Goal: Task Accomplishment & Management: Manage account settings

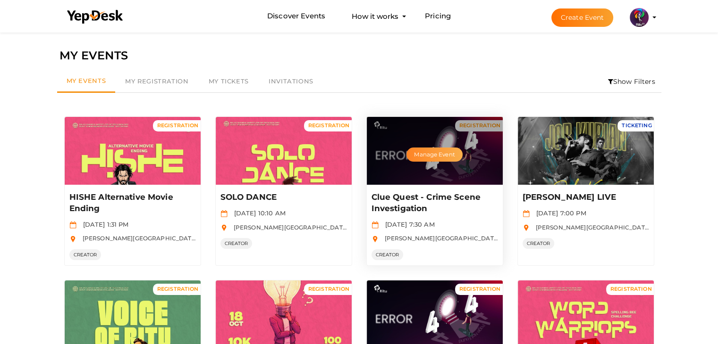
click at [440, 153] on button "Manage Event" at bounding box center [434, 155] width 56 height 14
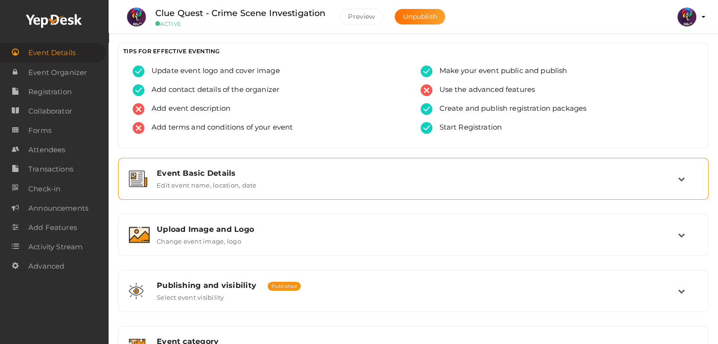
click at [252, 159] on div "Event Basic Details Edit event name, location, date" at bounding box center [413, 179] width 590 height 42
click at [274, 174] on div "Event Basic Details" at bounding box center [417, 173] width 521 height 9
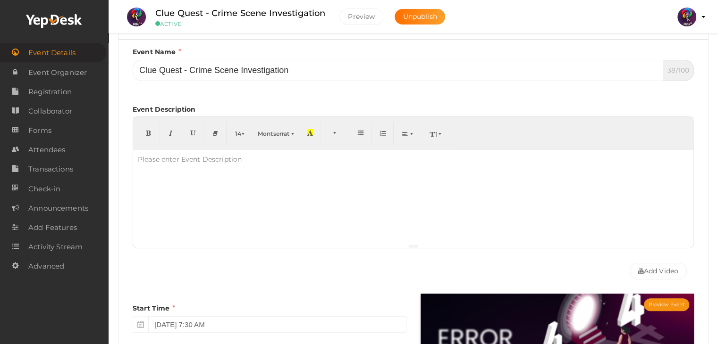
scroll to position [125, 0]
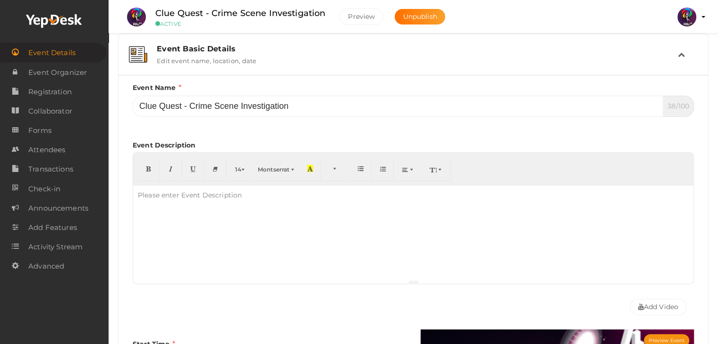
click at [342, 54] on div "Event Basic Details Edit event name, location, date" at bounding box center [414, 54] width 528 height 20
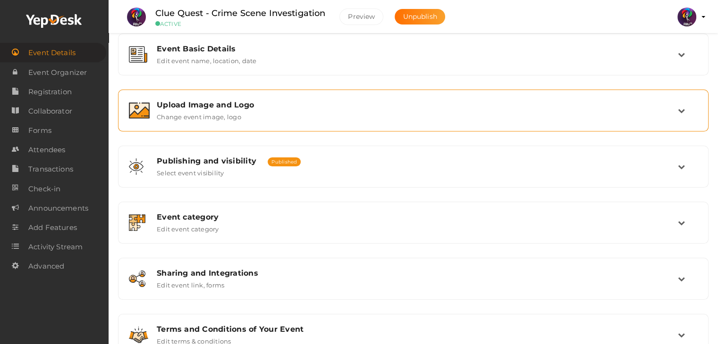
click at [372, 107] on div "Upload Image and Logo" at bounding box center [417, 104] width 521 height 9
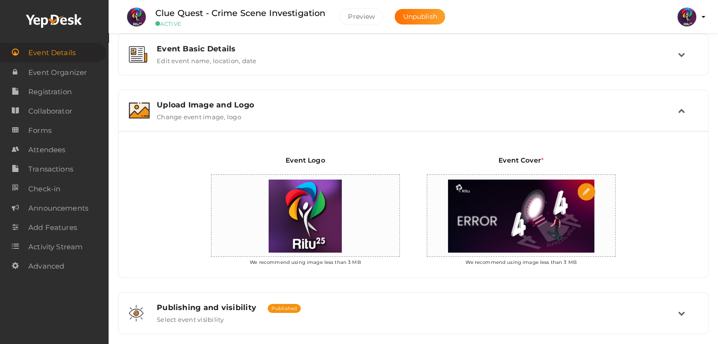
click at [520, 218] on img at bounding box center [521, 216] width 156 height 83
click at [590, 189] on input "file" at bounding box center [586, 192] width 19 height 19
type input "C:\fakepath\ClueQuest.png"
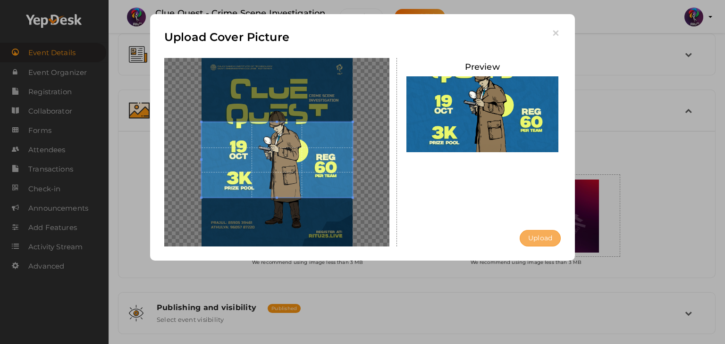
click at [540, 243] on button "Upload" at bounding box center [539, 238] width 41 height 17
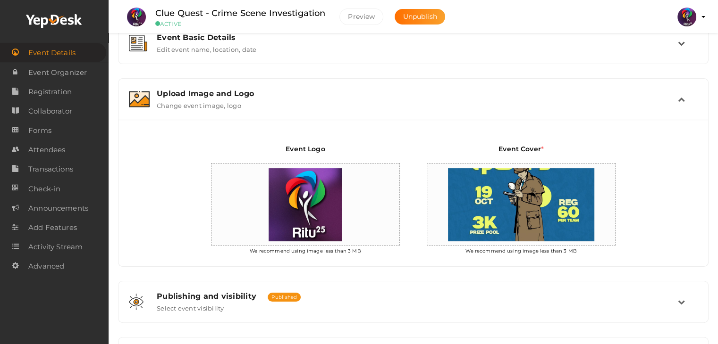
scroll to position [0, 0]
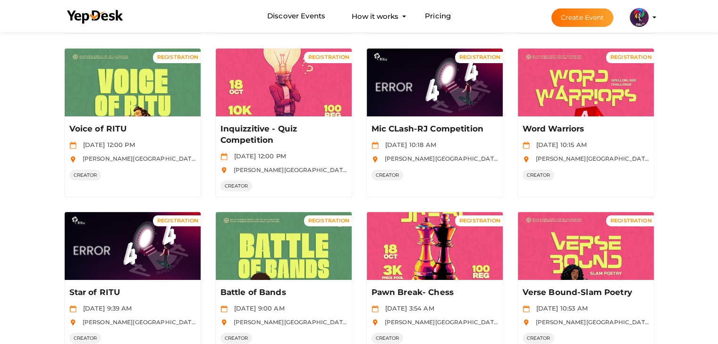
scroll to position [234, 0]
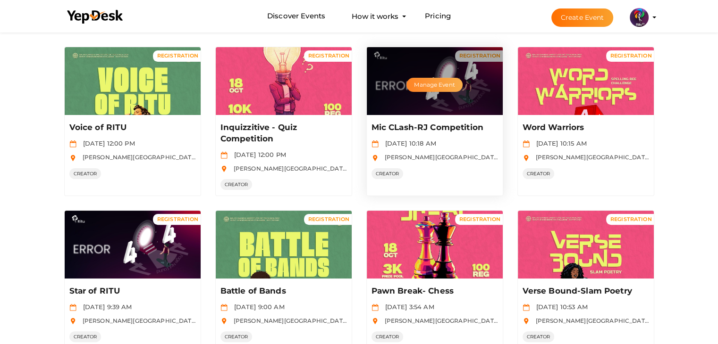
click at [434, 88] on button "Manage Event" at bounding box center [434, 85] width 56 height 14
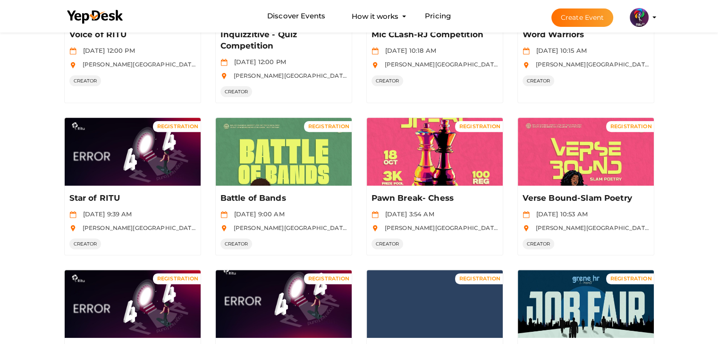
scroll to position [328, 0]
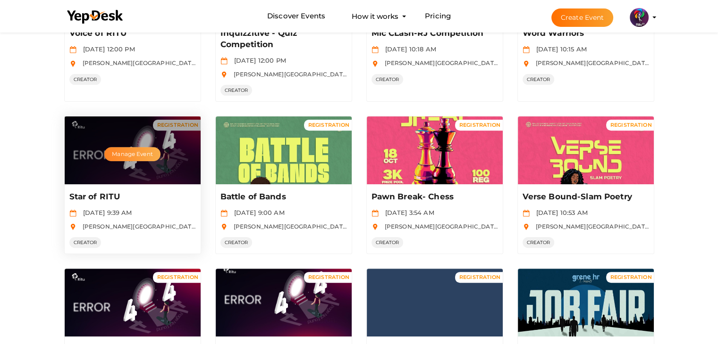
click at [150, 149] on button "Manage Event" at bounding box center [132, 154] width 56 height 14
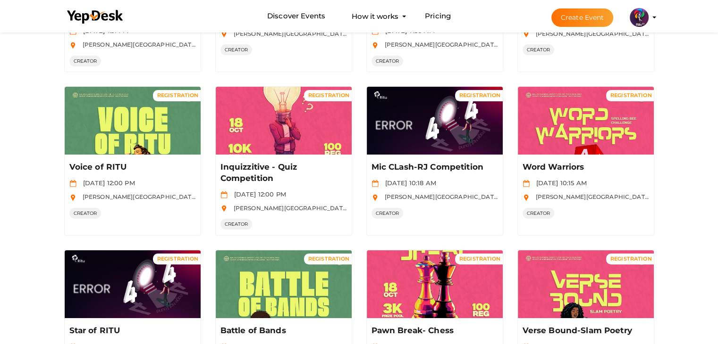
scroll to position [0, 0]
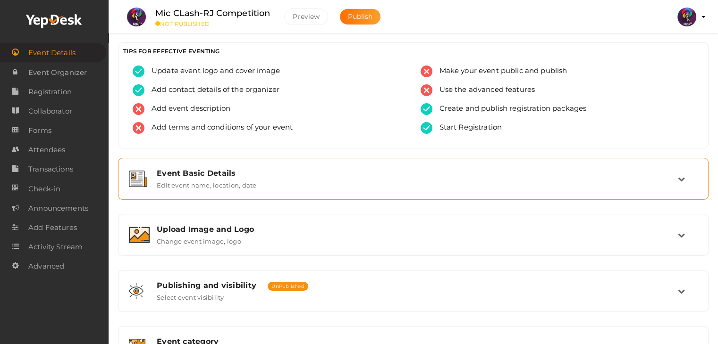
click at [263, 183] on div "Event Basic Details Edit event name, location, date" at bounding box center [414, 179] width 528 height 20
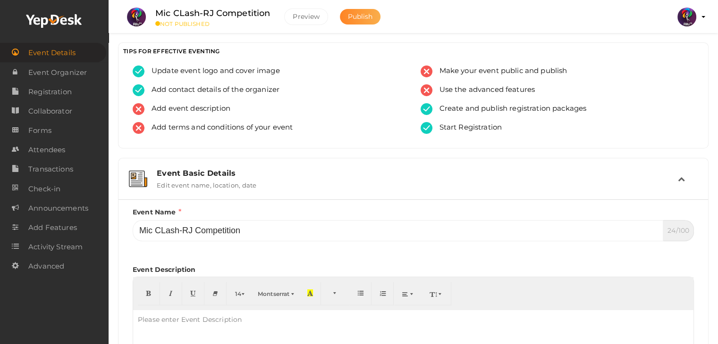
click at [365, 17] on span "Publish" at bounding box center [360, 16] width 25 height 8
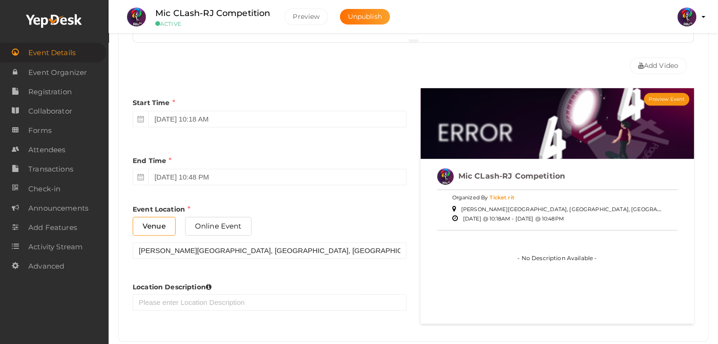
scroll to position [365, 0]
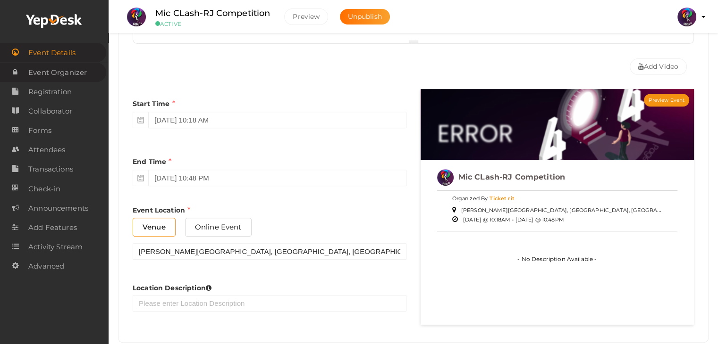
click at [77, 72] on span "Event Organizer" at bounding box center [57, 72] width 59 height 19
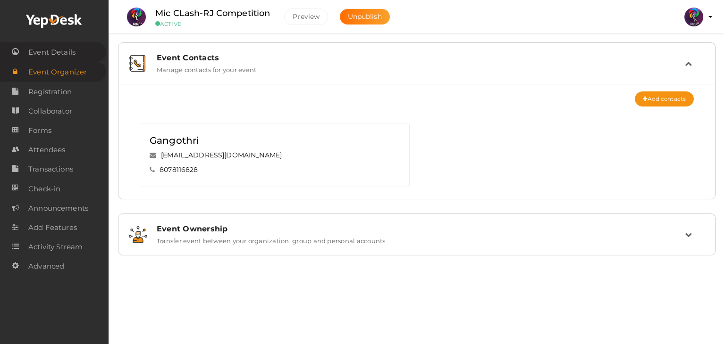
click at [66, 55] on span "Event Details" at bounding box center [51, 52] width 47 height 19
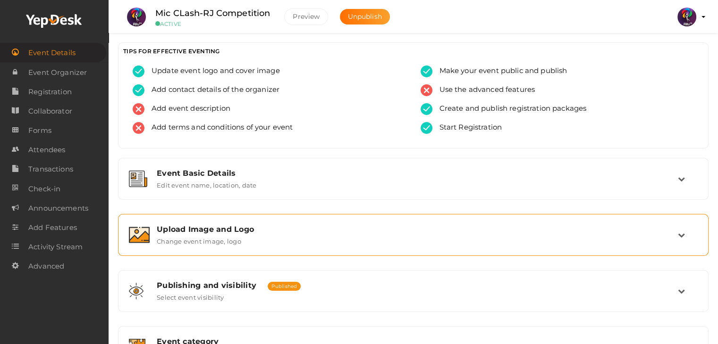
click at [261, 231] on div "Upload Image and Logo" at bounding box center [417, 229] width 521 height 9
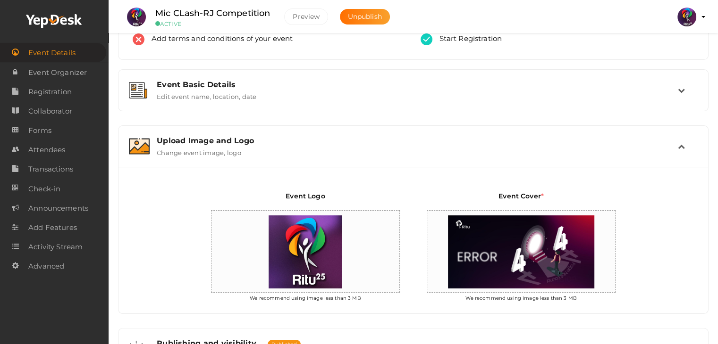
scroll to position [90, 0]
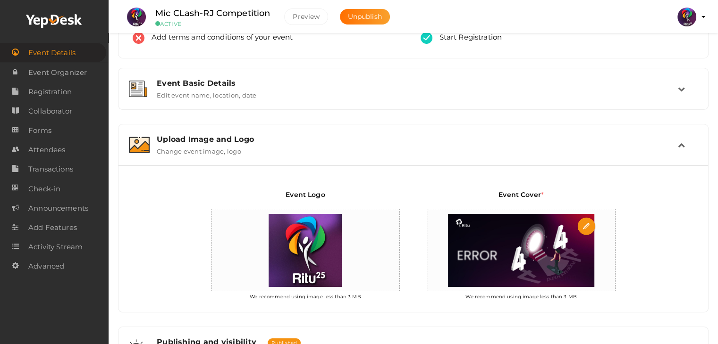
click at [549, 254] on img at bounding box center [521, 250] width 156 height 83
click at [582, 222] on input "file" at bounding box center [586, 227] width 19 height 19
type input "C:\fakepath\IMG-20251005-WA0086.jpg"
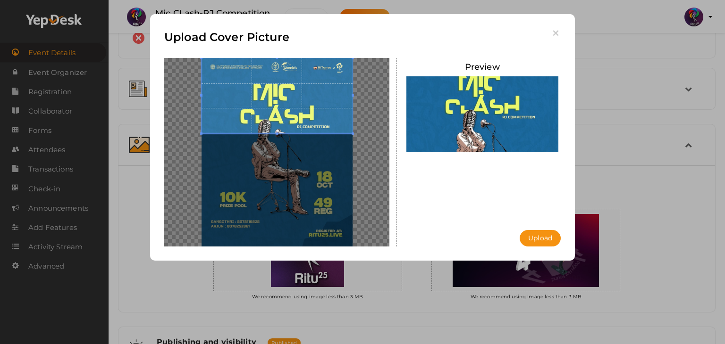
drag, startPoint x: 265, startPoint y: 152, endPoint x: 272, endPoint y: 57, distance: 95.1
click at [272, 57] on div "Upload Cover Picture Preview Upload Uploading..." at bounding box center [362, 137] width 425 height 247
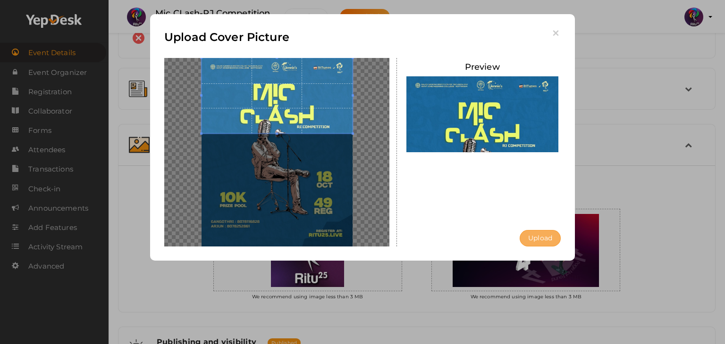
click at [536, 237] on button "Upload" at bounding box center [539, 238] width 41 height 17
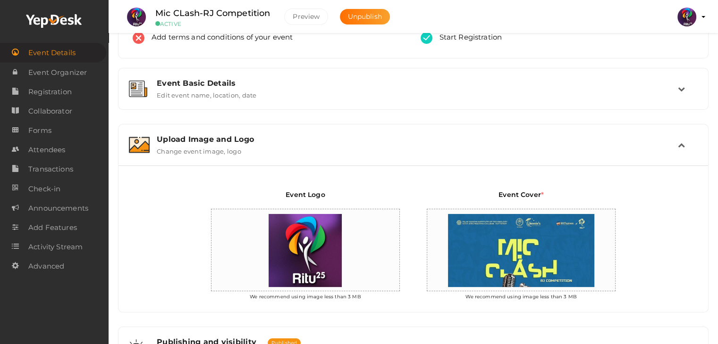
scroll to position [0, 0]
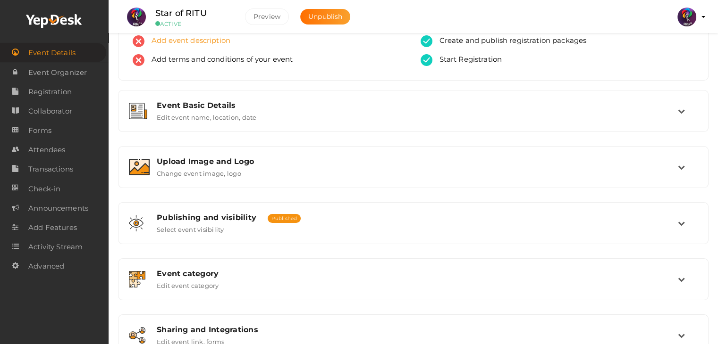
scroll to position [55, 0]
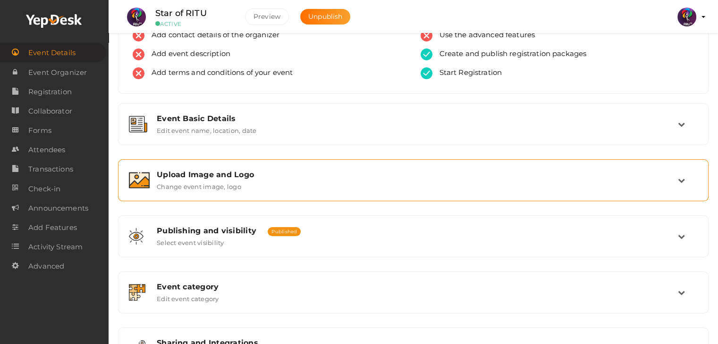
drag, startPoint x: 401, startPoint y: 154, endPoint x: 405, endPoint y: 160, distance: 7.5
click at [405, 160] on div "Event Basic Details Edit event name, location, date Event Name Star of RITU 12/…" at bounding box center [413, 264] width 590 height 323
click at [408, 170] on div "Upload Image and Logo" at bounding box center [417, 174] width 521 height 9
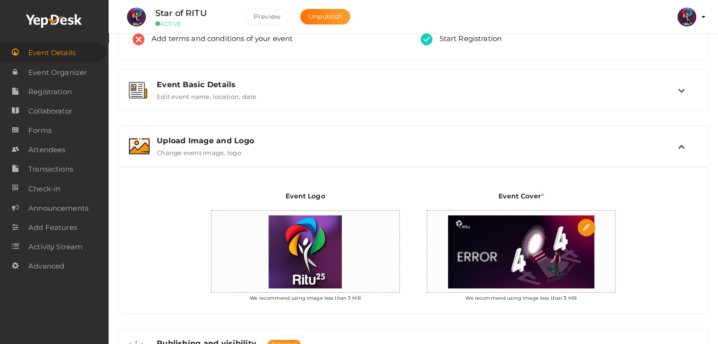
scroll to position [89, 0]
click at [586, 223] on input "file" at bounding box center [586, 227] width 19 height 19
type input "C:\fakepath\Star_ritu_final.jpg"
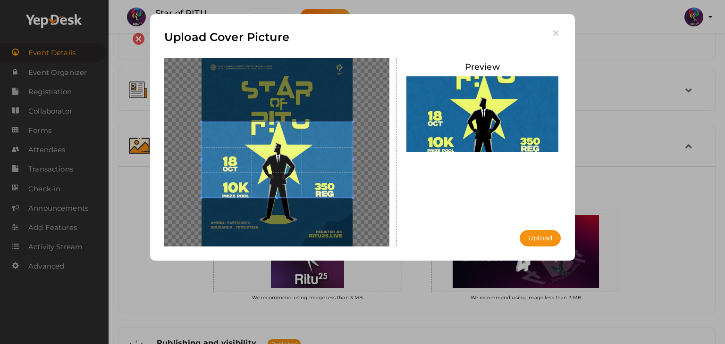
drag, startPoint x: 315, startPoint y: 123, endPoint x: 307, endPoint y: 112, distance: 14.2
click at [307, 112] on div at bounding box center [276, 152] width 225 height 189
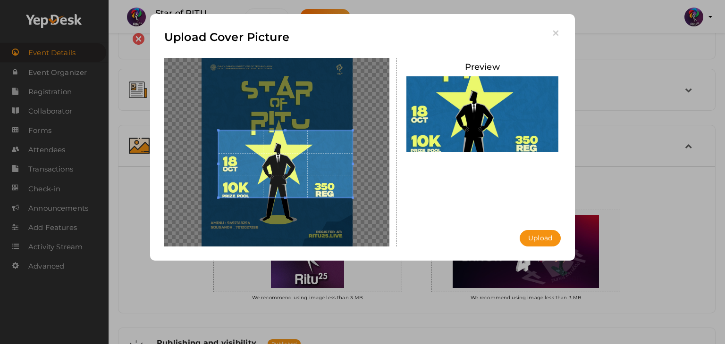
drag, startPoint x: 317, startPoint y: 157, endPoint x: 443, endPoint y: -41, distance: 234.8
click at [443, 0] on html "Discover Events How it works Powerful Registration / Ticketing Start selling yo…" at bounding box center [362, 83] width 725 height 344
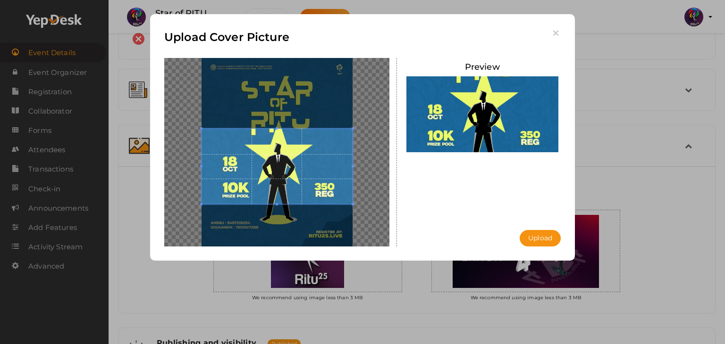
drag, startPoint x: 217, startPoint y: 131, endPoint x: 172, endPoint y: 102, distance: 53.7
click at [172, 102] on div at bounding box center [276, 152] width 225 height 189
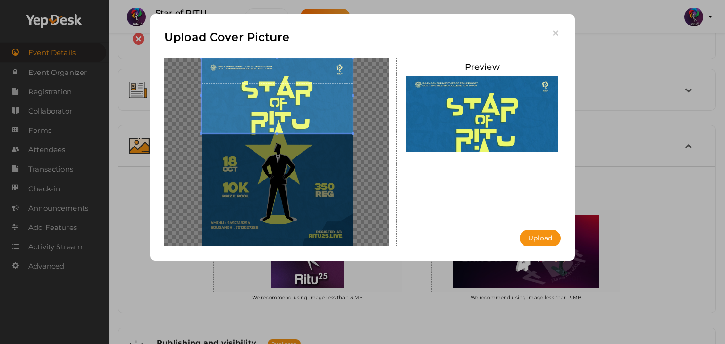
drag, startPoint x: 264, startPoint y: 174, endPoint x: 276, endPoint y: 78, distance: 96.1
click at [276, 78] on span at bounding box center [276, 95] width 151 height 75
click at [548, 238] on button "Upload" at bounding box center [539, 238] width 41 height 17
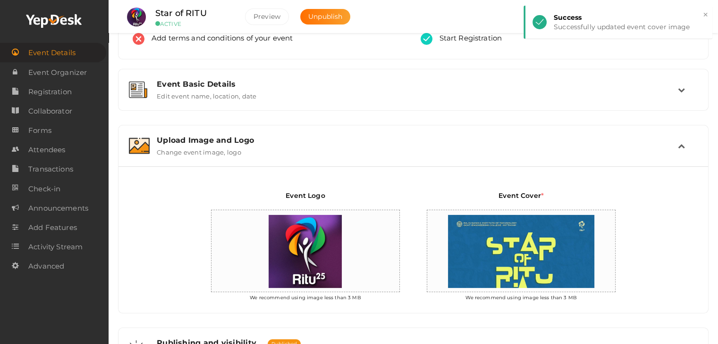
scroll to position [0, 0]
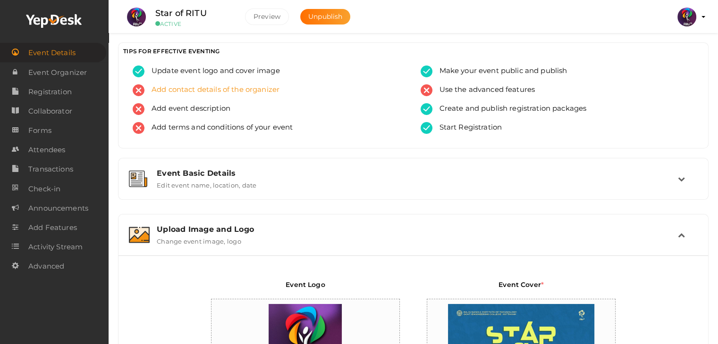
click at [216, 94] on span "Add contact details of the organizer" at bounding box center [211, 90] width 135 height 12
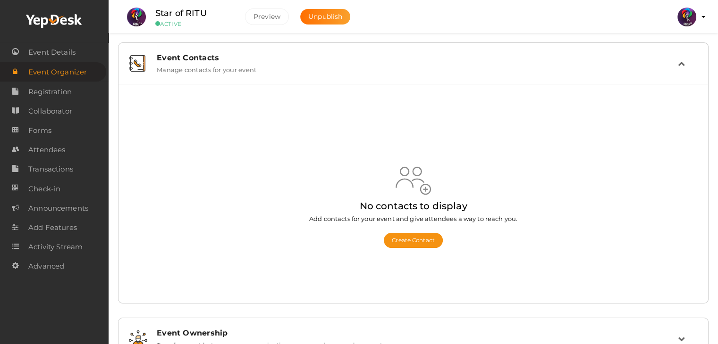
click at [39, 41] on div at bounding box center [54, 21] width 109 height 42
click at [42, 51] on span "Event Details" at bounding box center [51, 52] width 47 height 19
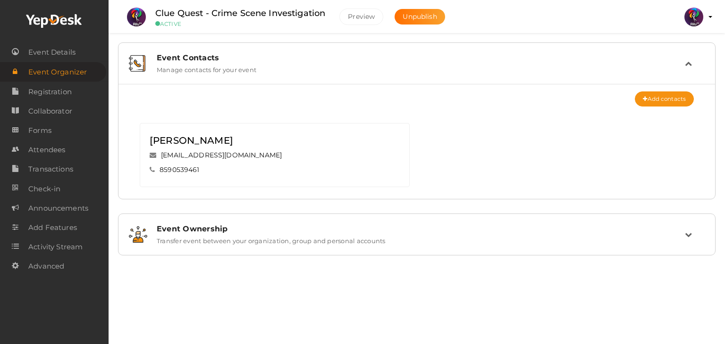
click at [703, 12] on button "RITUtsav 2025 ritticket@gmail.com Personal Profile My Events Admin Switch Profi…" at bounding box center [693, 17] width 25 height 20
click at [689, 14] on img at bounding box center [693, 17] width 19 height 19
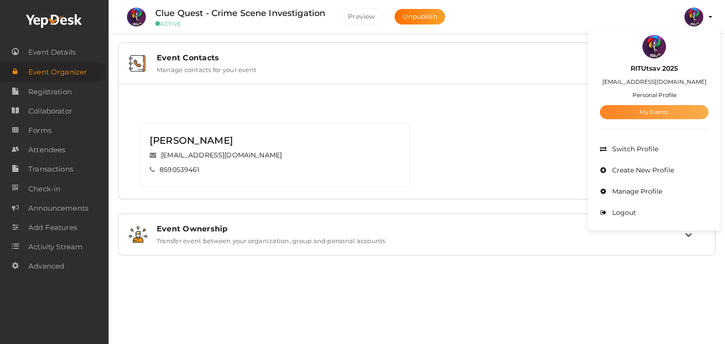
click at [670, 108] on link "My Events" at bounding box center [654, 112] width 109 height 14
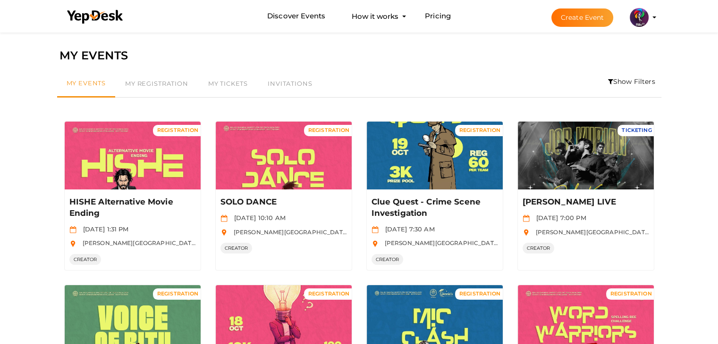
click at [642, 14] on img at bounding box center [638, 17] width 19 height 19
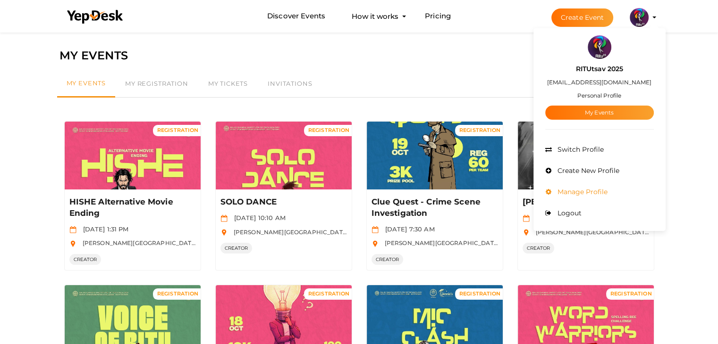
click at [589, 190] on span "Manage Profile" at bounding box center [581, 192] width 52 height 8
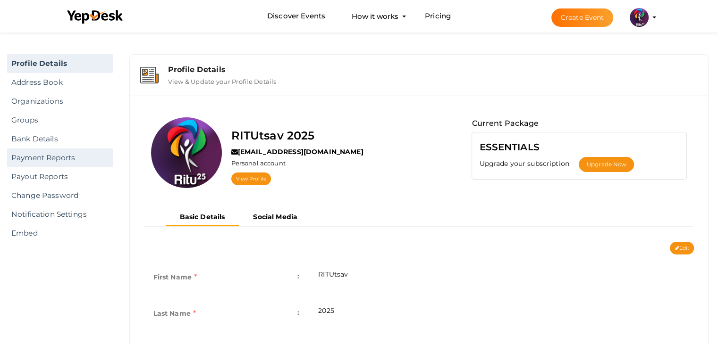
click at [49, 157] on link "Payment Reports" at bounding box center [60, 158] width 106 height 19
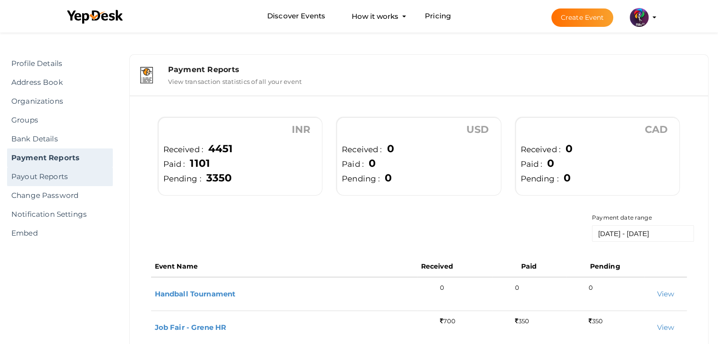
click at [51, 172] on link "Payout Reports" at bounding box center [60, 176] width 106 height 19
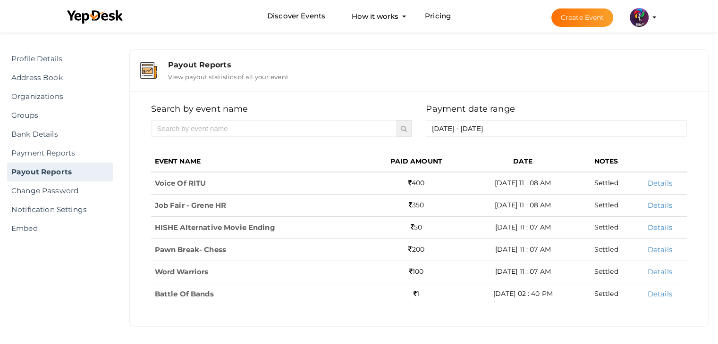
scroll to position [5, 0]
click at [76, 148] on link "Payment Reports" at bounding box center [60, 152] width 106 height 19
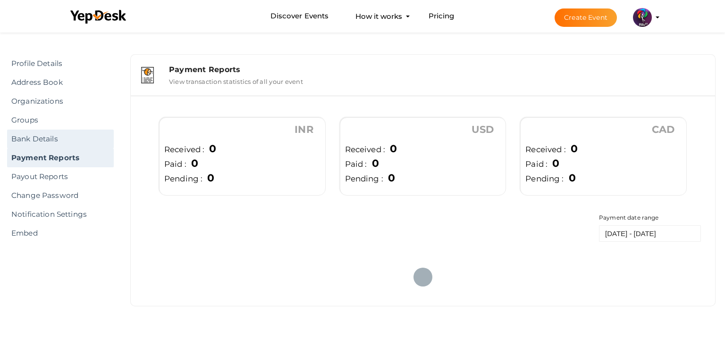
click at [66, 131] on link "Bank Details" at bounding box center [60, 139] width 107 height 19
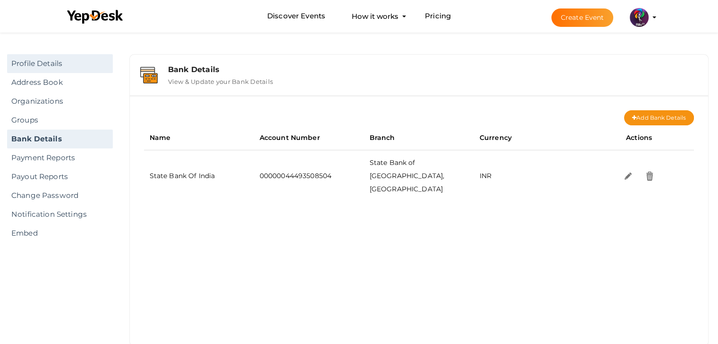
click at [43, 59] on link "Profile Details" at bounding box center [60, 63] width 106 height 19
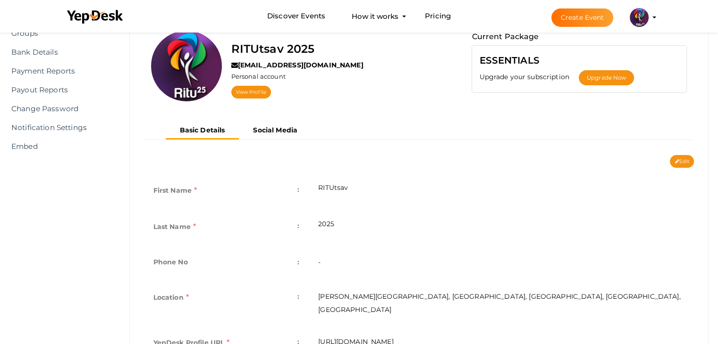
scroll to position [85, 0]
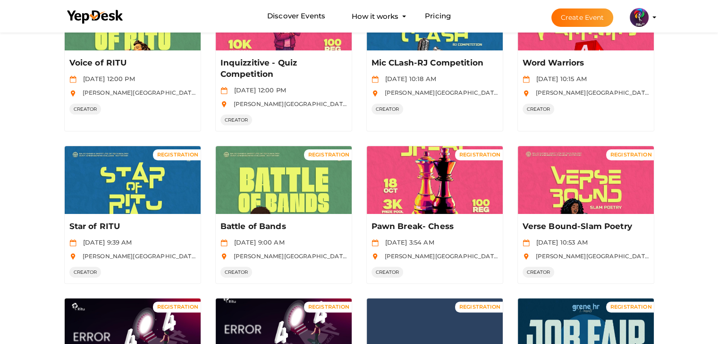
scroll to position [447, 0]
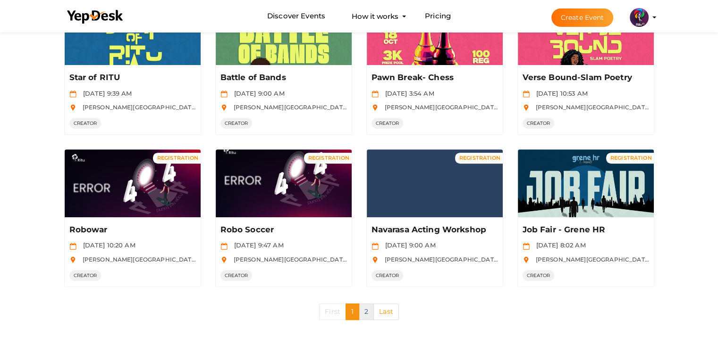
click at [364, 314] on link "2" at bounding box center [366, 312] width 15 height 17
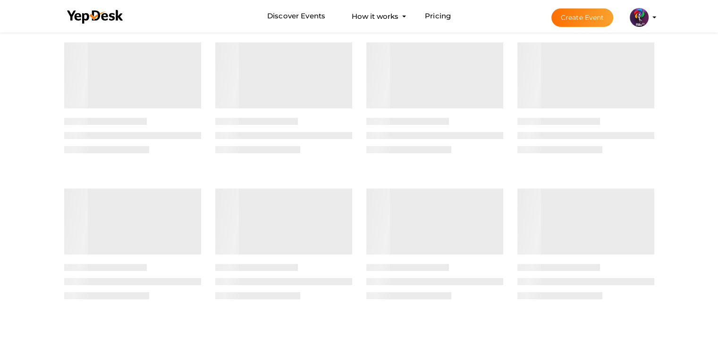
scroll to position [0, 0]
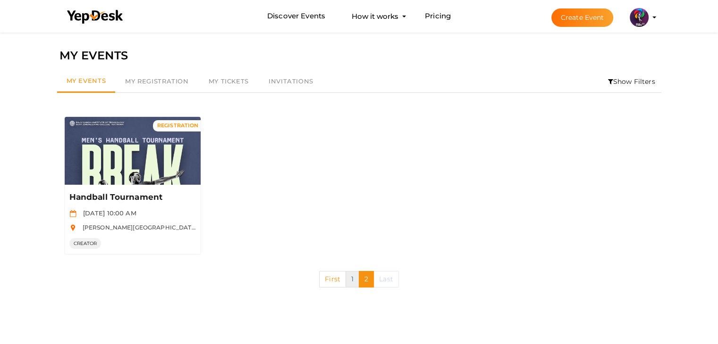
click at [350, 277] on link "1" at bounding box center [352, 279] width 14 height 17
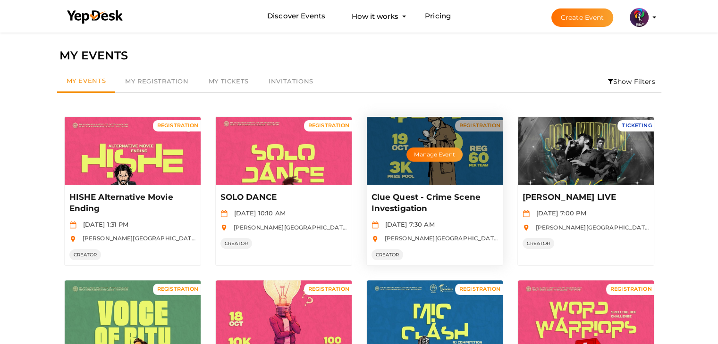
click at [466, 219] on div "Clue Quest - Crime Scene Investigation Oct 19 2025, 7:30 AM RAJIV GANDHI INSTIT…" at bounding box center [435, 225] width 136 height 81
click at [494, 204] on p "Clue Quest - Crime Scene Investigation" at bounding box center [433, 203] width 124 height 23
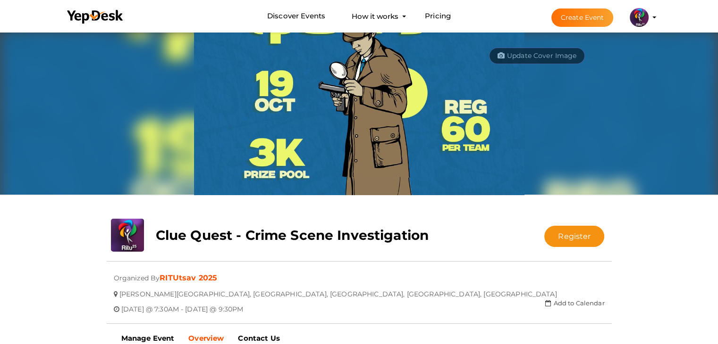
click at [542, 204] on div "Update Cover Image Upload New" at bounding box center [359, 124] width 519 height 189
click at [545, 224] on div "Register Registration closed Updating Status Visit Website" at bounding box center [548, 233] width 126 height 28
